Goal: Navigation & Orientation: Find specific page/section

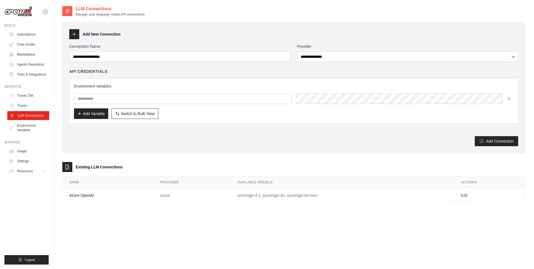
click at [31, 114] on link "LLM Connections" at bounding box center [28, 115] width 42 height 9
click at [29, 128] on link "Environment Variables" at bounding box center [28, 127] width 42 height 13
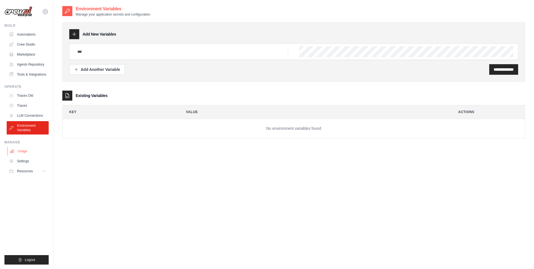
click at [31, 151] on link "Usage" at bounding box center [28, 151] width 42 height 9
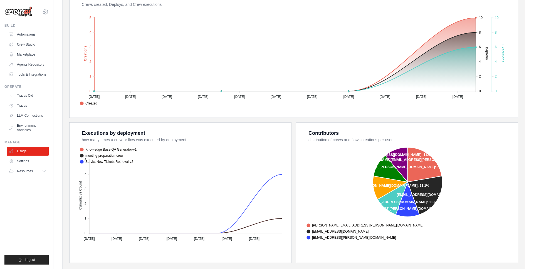
scroll to position [134, 0]
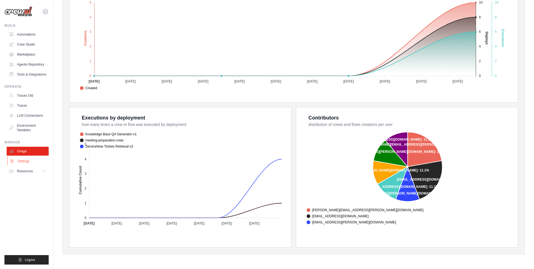
click at [29, 160] on link "Settings" at bounding box center [28, 161] width 42 height 9
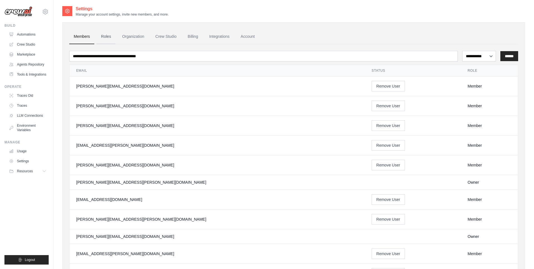
click at [106, 34] on link "Roles" at bounding box center [105, 36] width 19 height 15
click at [34, 43] on link "Crew Studio" at bounding box center [28, 44] width 42 height 9
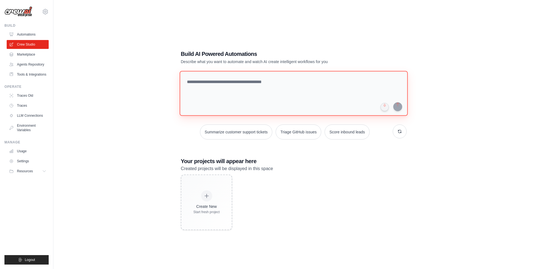
click at [237, 88] on textarea at bounding box center [294, 93] width 228 height 45
click at [28, 35] on link "Automations" at bounding box center [28, 34] width 42 height 9
